Goal: Transaction & Acquisition: Purchase product/service

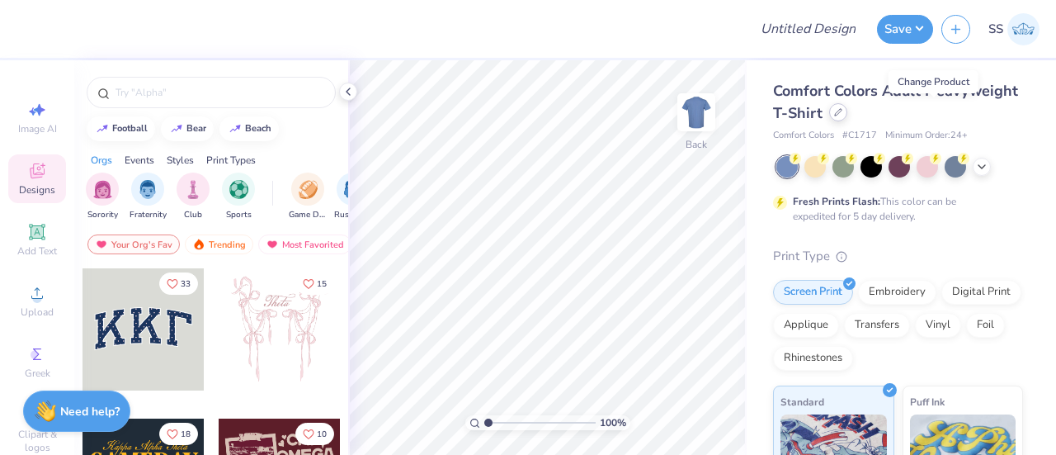
click at [847, 117] on div at bounding box center [838, 112] width 18 height 18
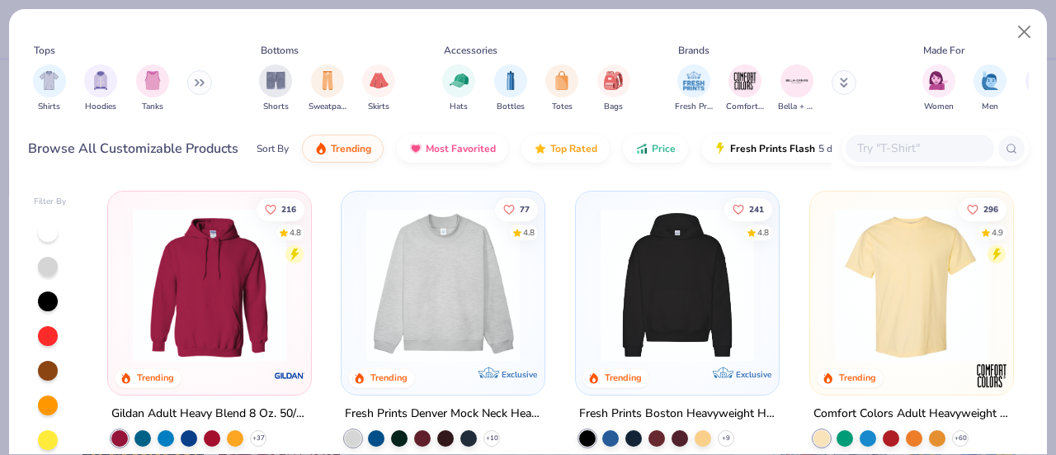
click at [243, 313] on img at bounding box center [210, 284] width 170 height 153
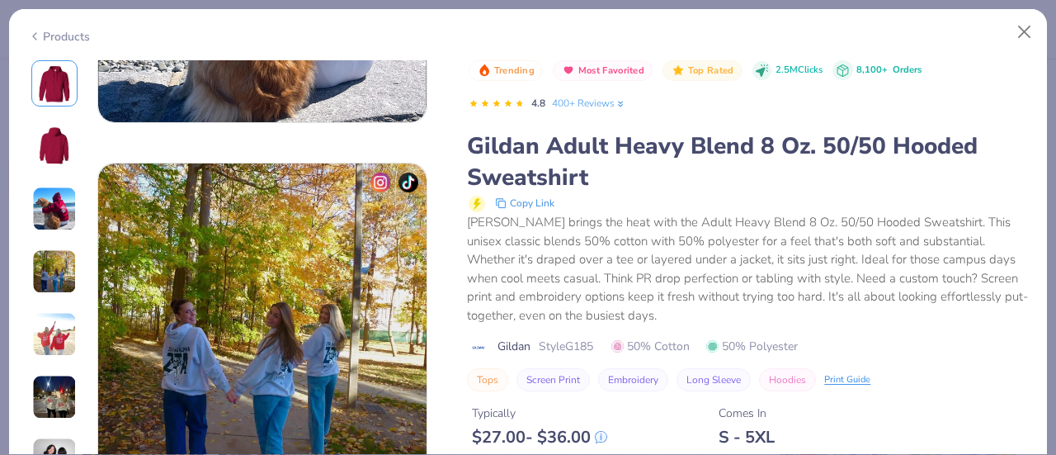
scroll to position [2014, 0]
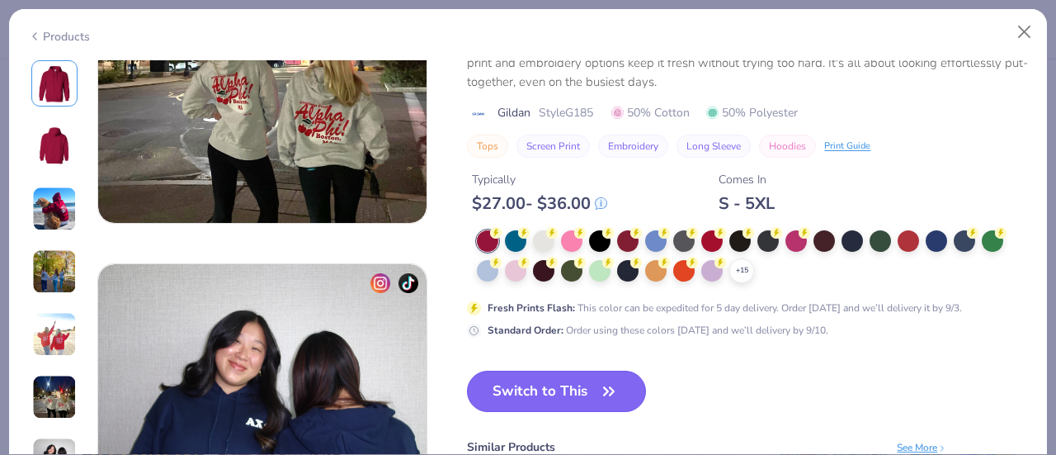
click at [538, 396] on button "Switch to This" at bounding box center [556, 390] width 179 height 41
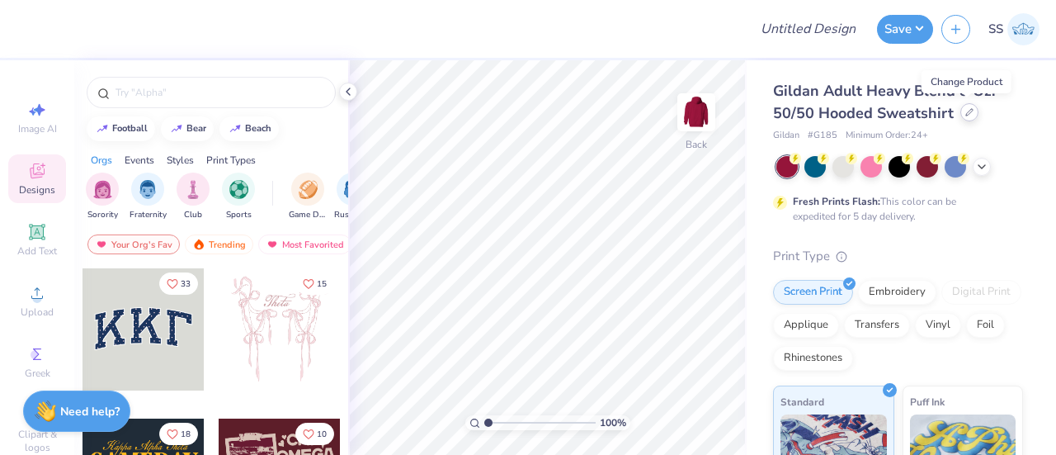
click at [968, 111] on icon at bounding box center [969, 112] width 7 height 7
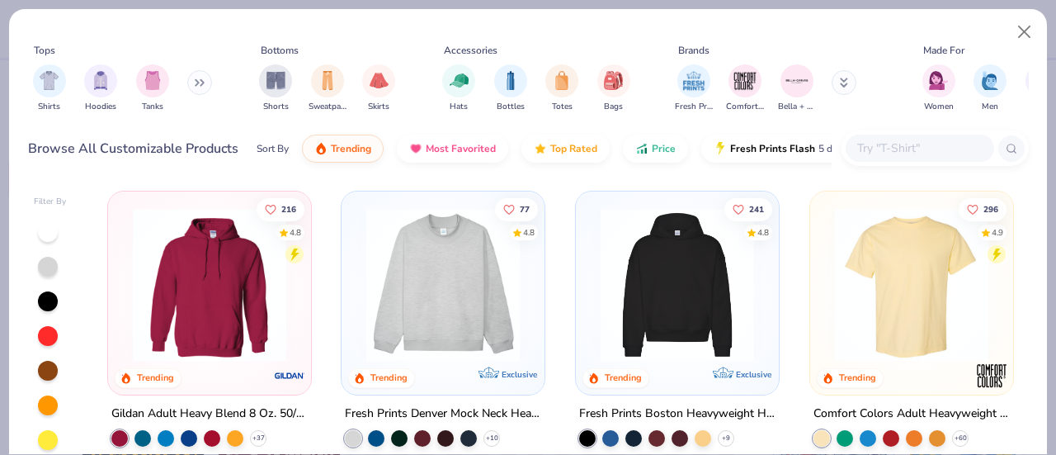
click at [887, 146] on input "text" at bounding box center [918, 148] width 127 height 19
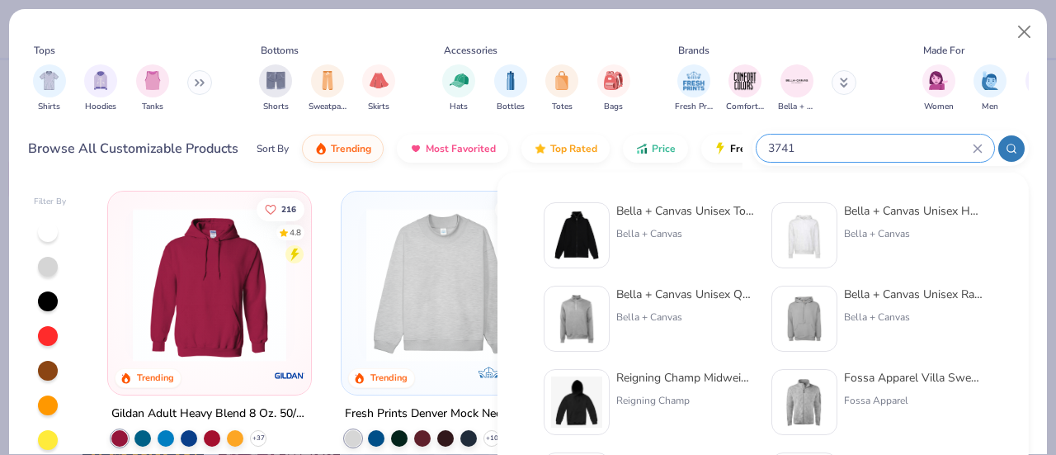
type input "3741"
click at [702, 211] on div "Bella + Canvas Unisex Total Zip Hoodie" at bounding box center [685, 210] width 139 height 17
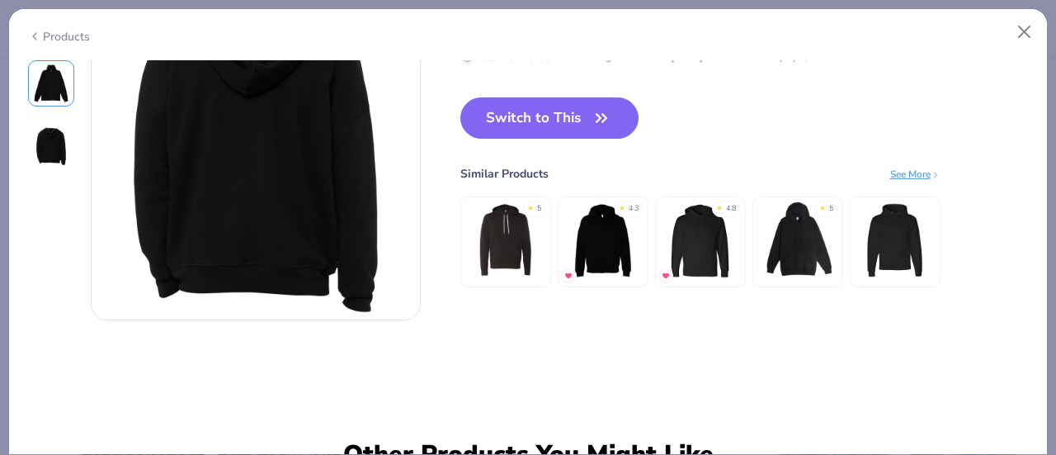
scroll to position [440, 0]
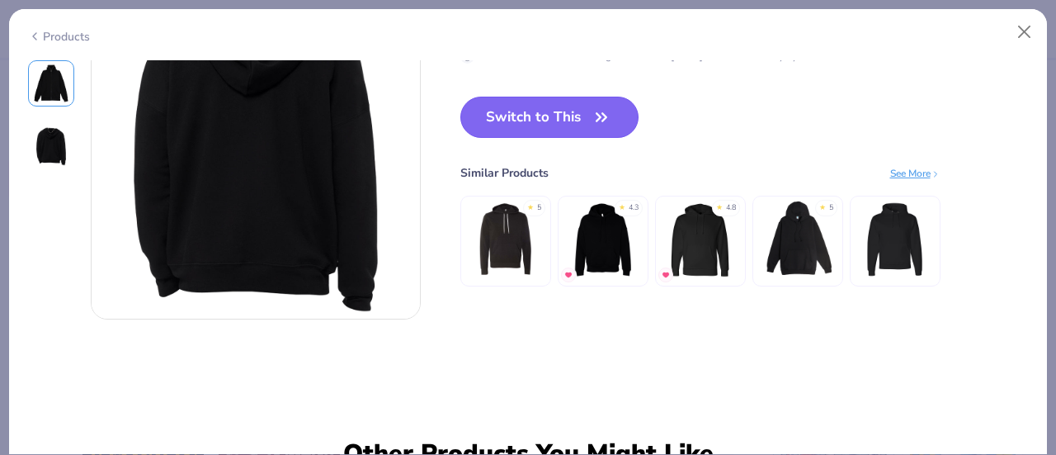
click at [558, 112] on button "Switch to This" at bounding box center [549, 117] width 179 height 41
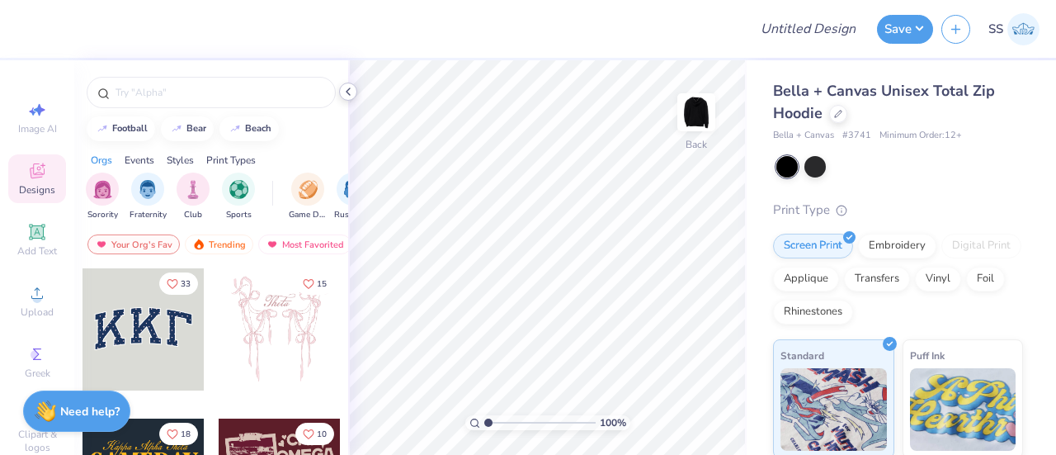
click at [346, 98] on div at bounding box center [348, 91] width 18 height 18
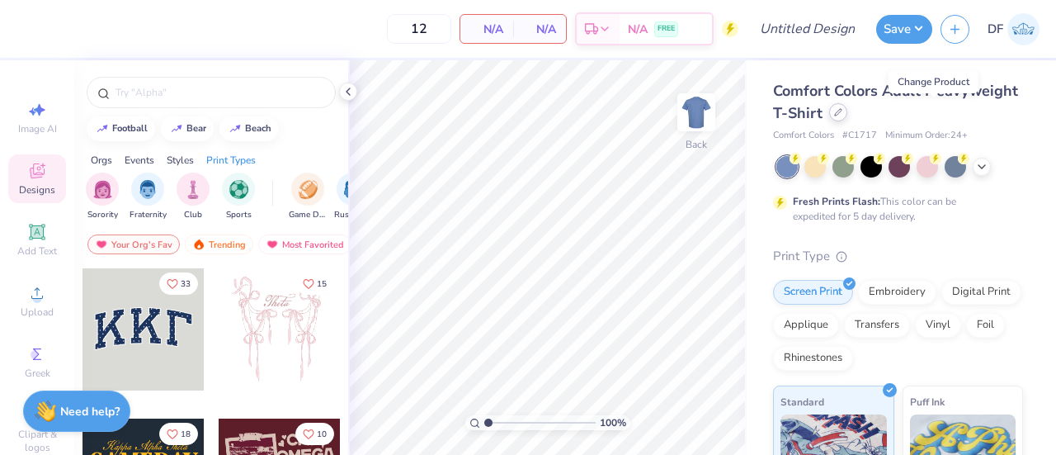
click at [847, 120] on div at bounding box center [838, 112] width 18 height 18
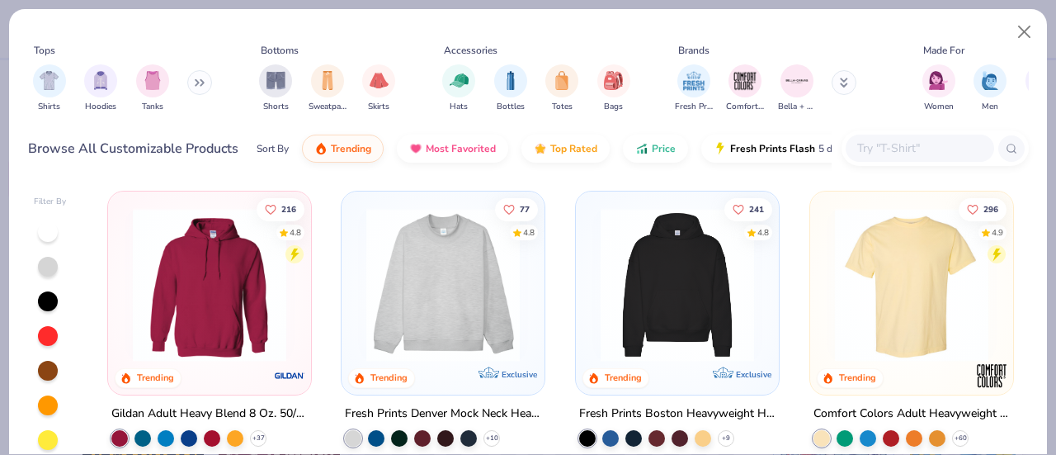
click at [933, 147] on input "text" at bounding box center [918, 148] width 127 height 19
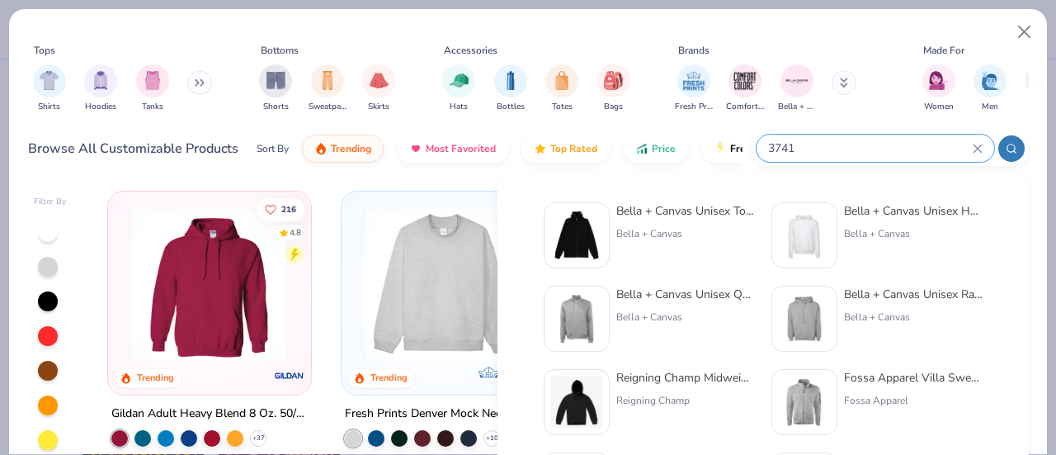
type input "3741"
click at [704, 215] on div "Bella + Canvas Unisex Total Zip Hoodie" at bounding box center [685, 210] width 139 height 17
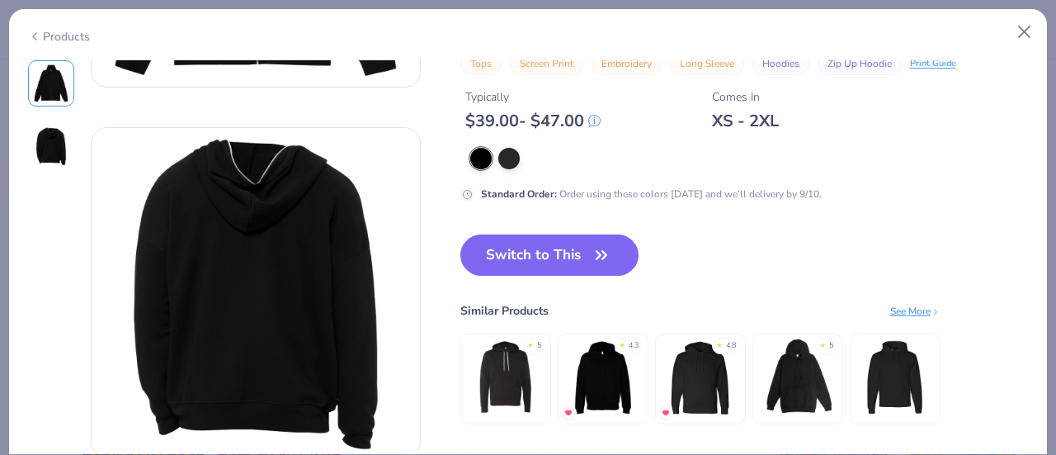
scroll to position [287, 0]
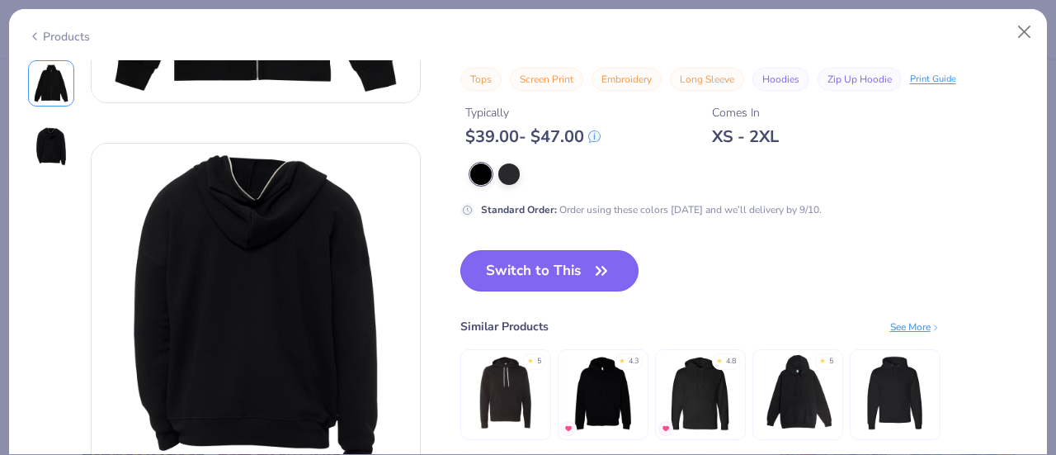
click at [564, 272] on button "Switch to This" at bounding box center [549, 270] width 179 height 41
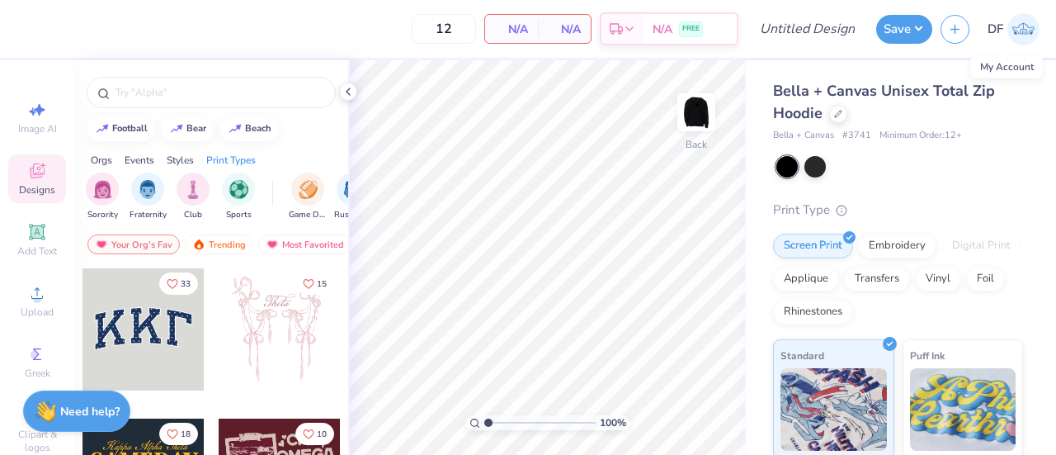
click at [1012, 29] on img at bounding box center [1023, 29] width 32 height 32
